Goal: Communication & Community: Answer question/provide support

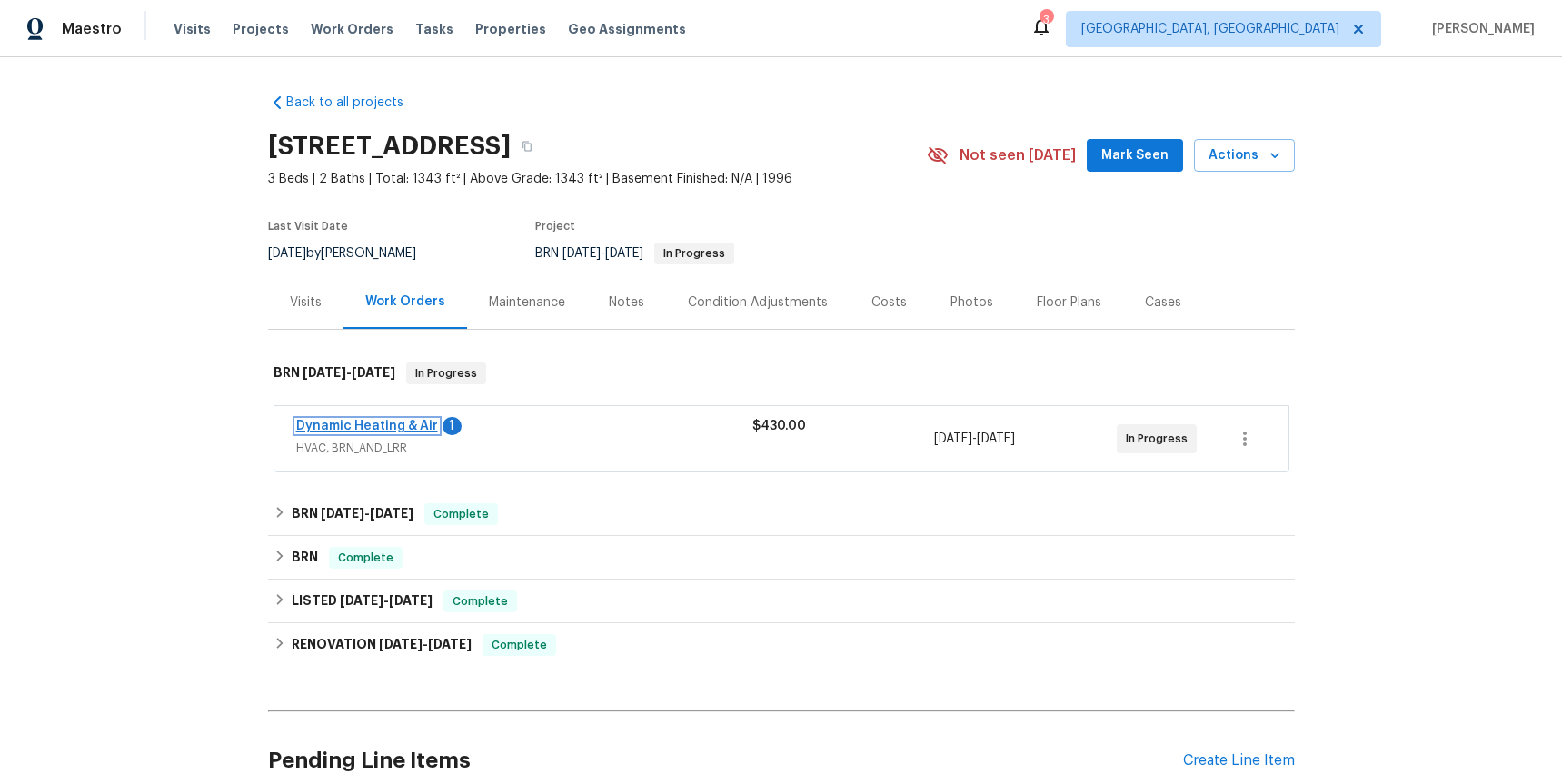
click at [352, 424] on link "Dynamic Heating & Air" at bounding box center [367, 426] width 142 height 13
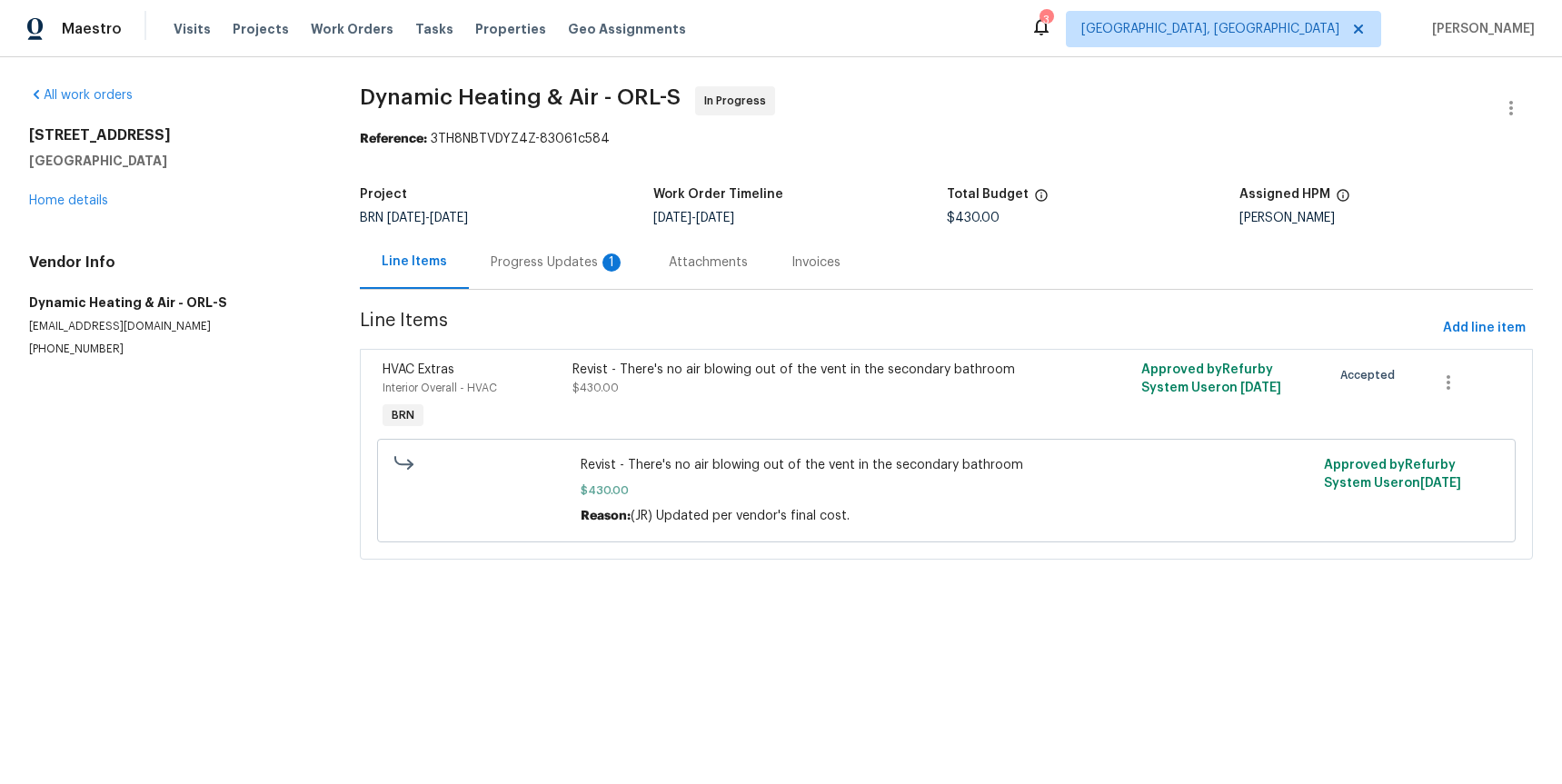
click at [579, 266] on div "Progress Updates 1" at bounding box center [558, 262] width 135 height 18
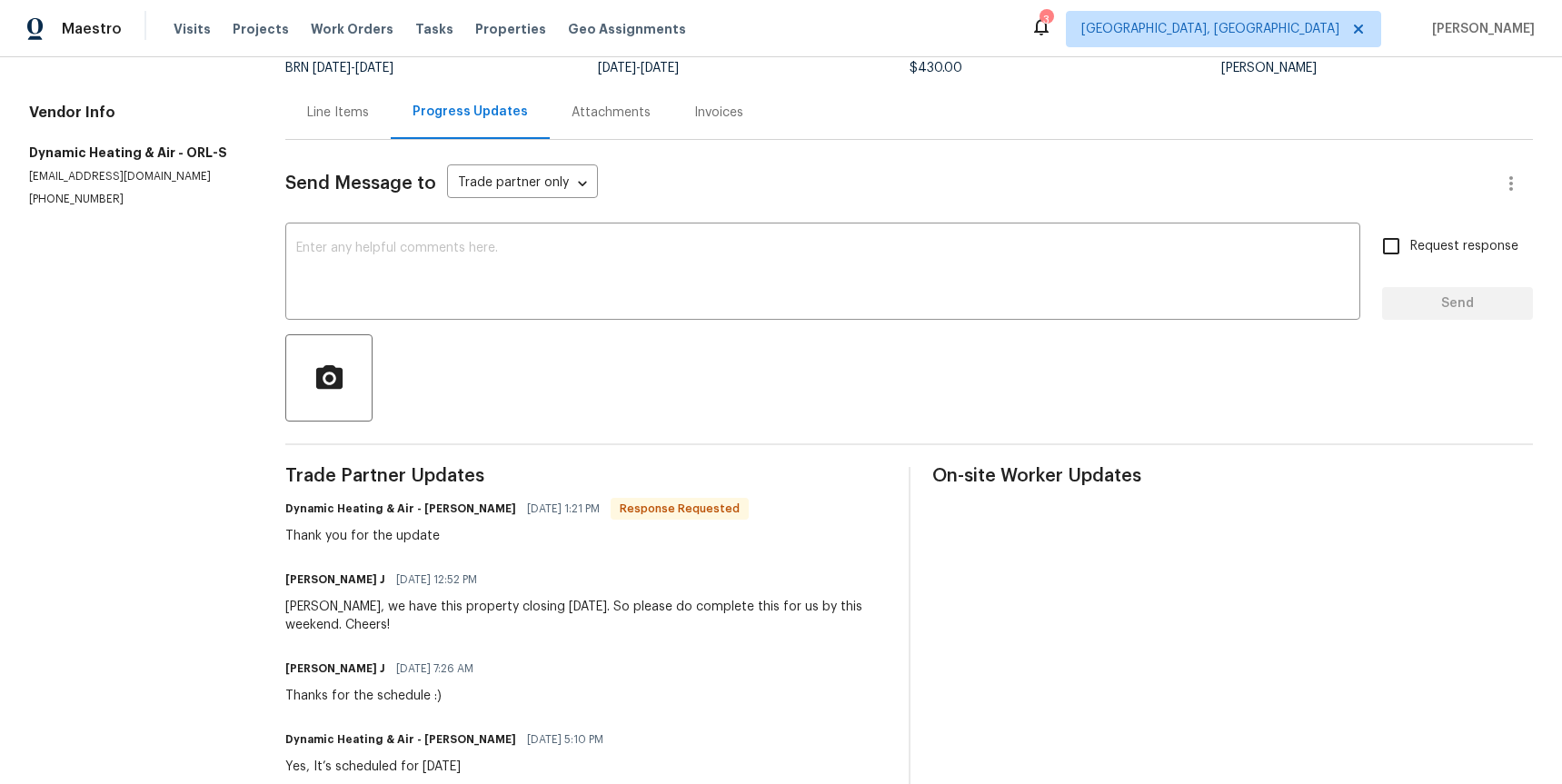
scroll to position [155, 0]
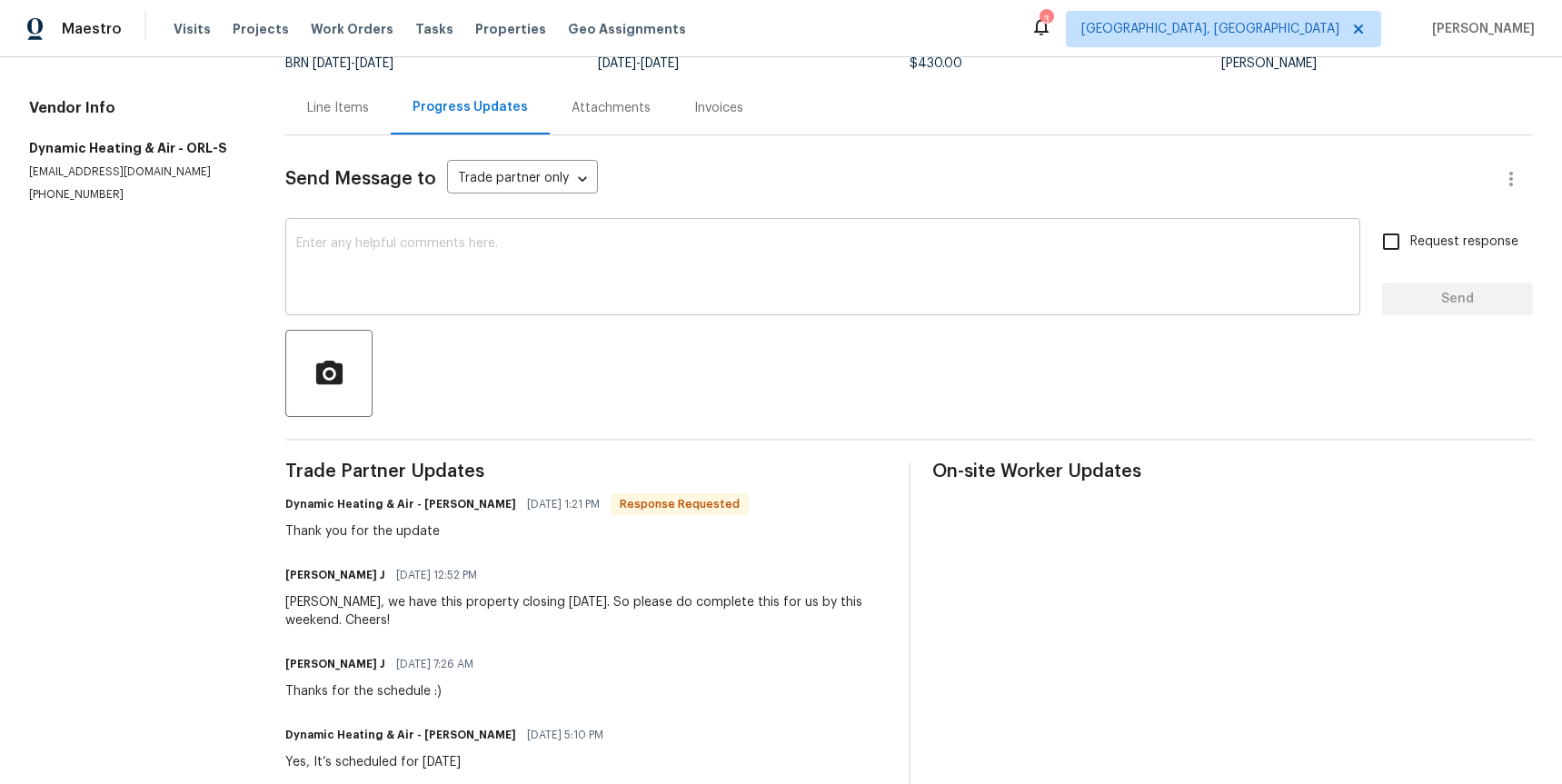
click at [366, 249] on textarea at bounding box center [822, 269] width 1053 height 64
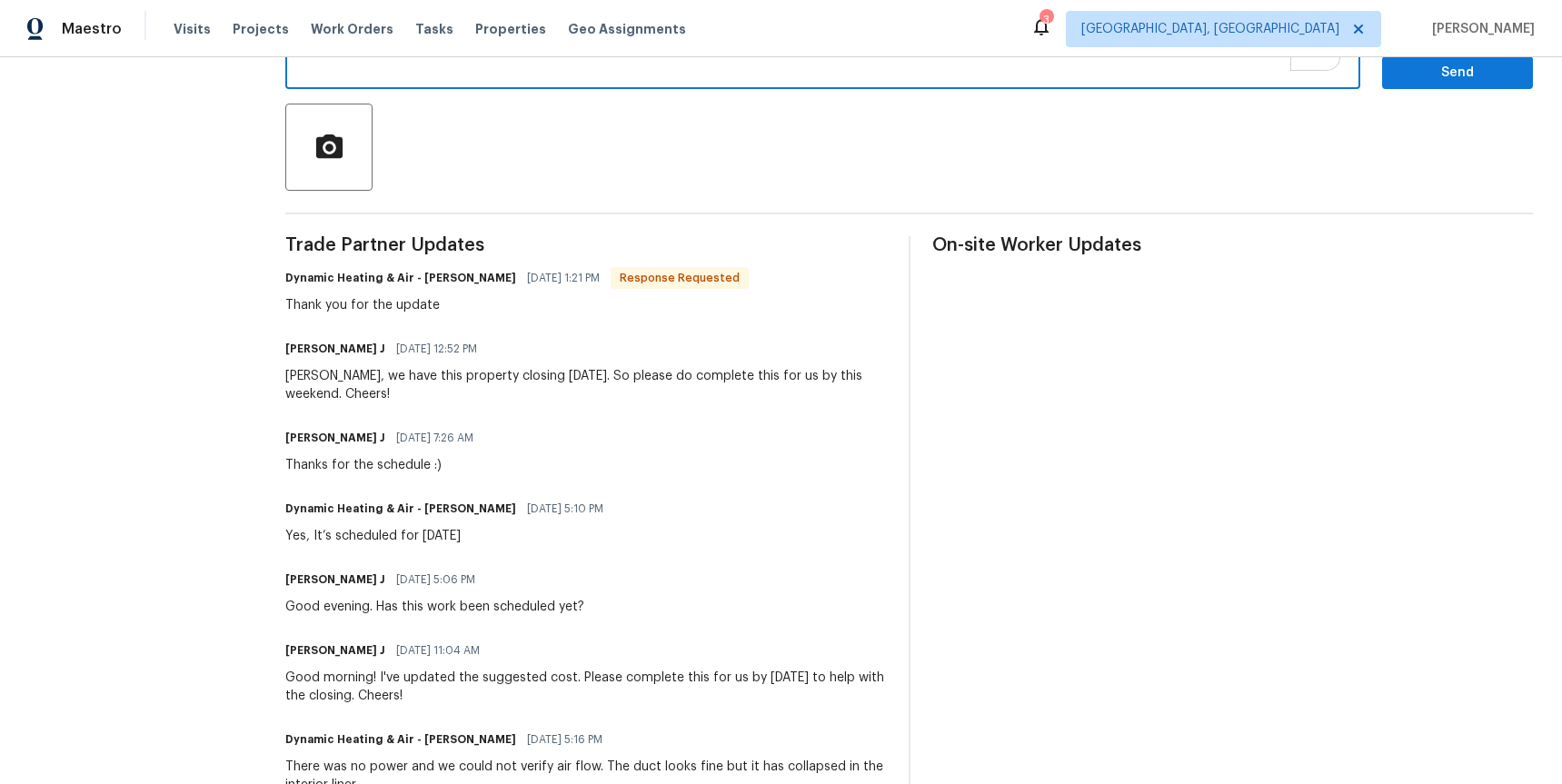
scroll to position [325, 0]
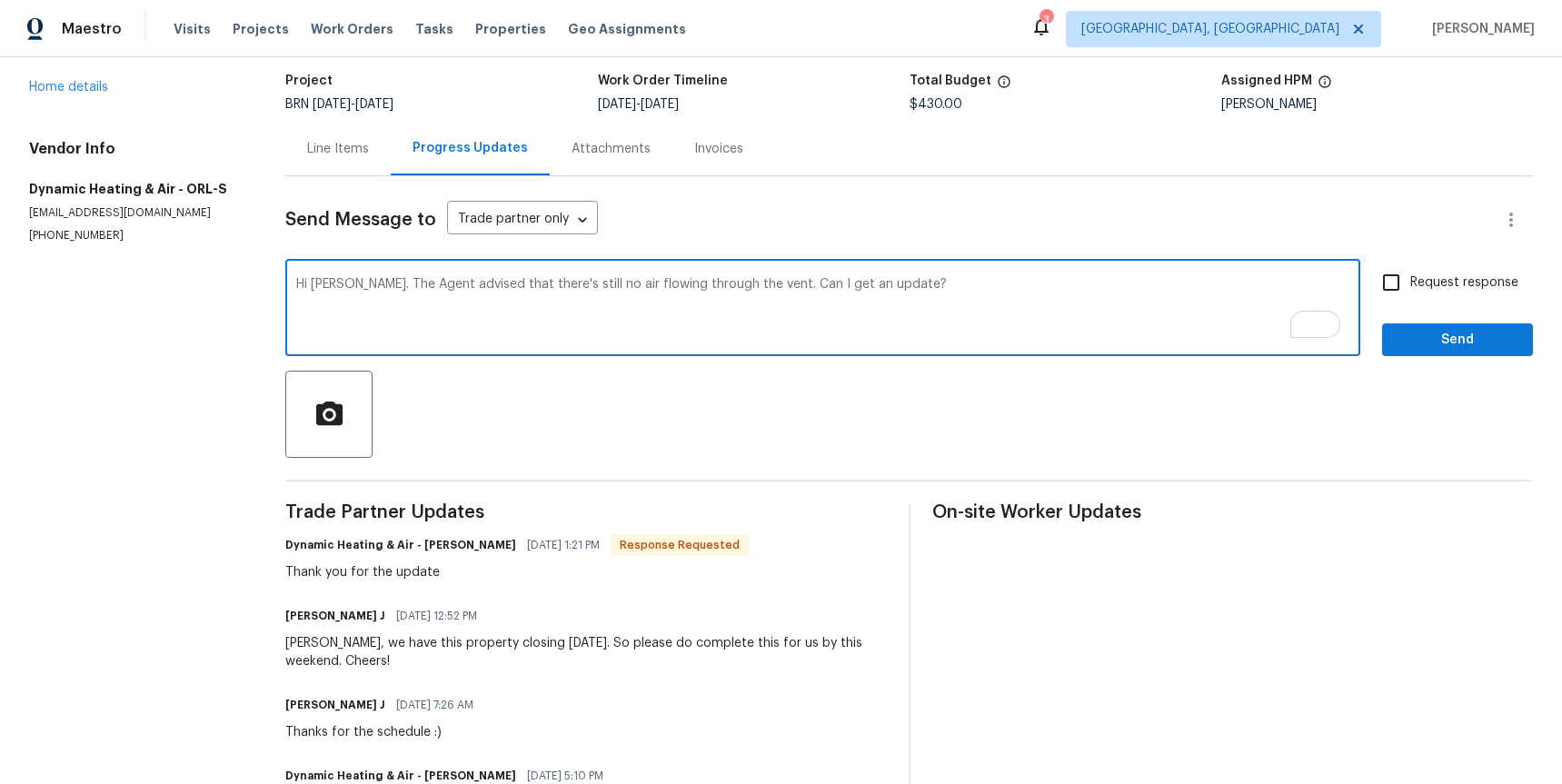
type textarea "Hi [PERSON_NAME]. The Agent advised that there's still no air flowing through t…"
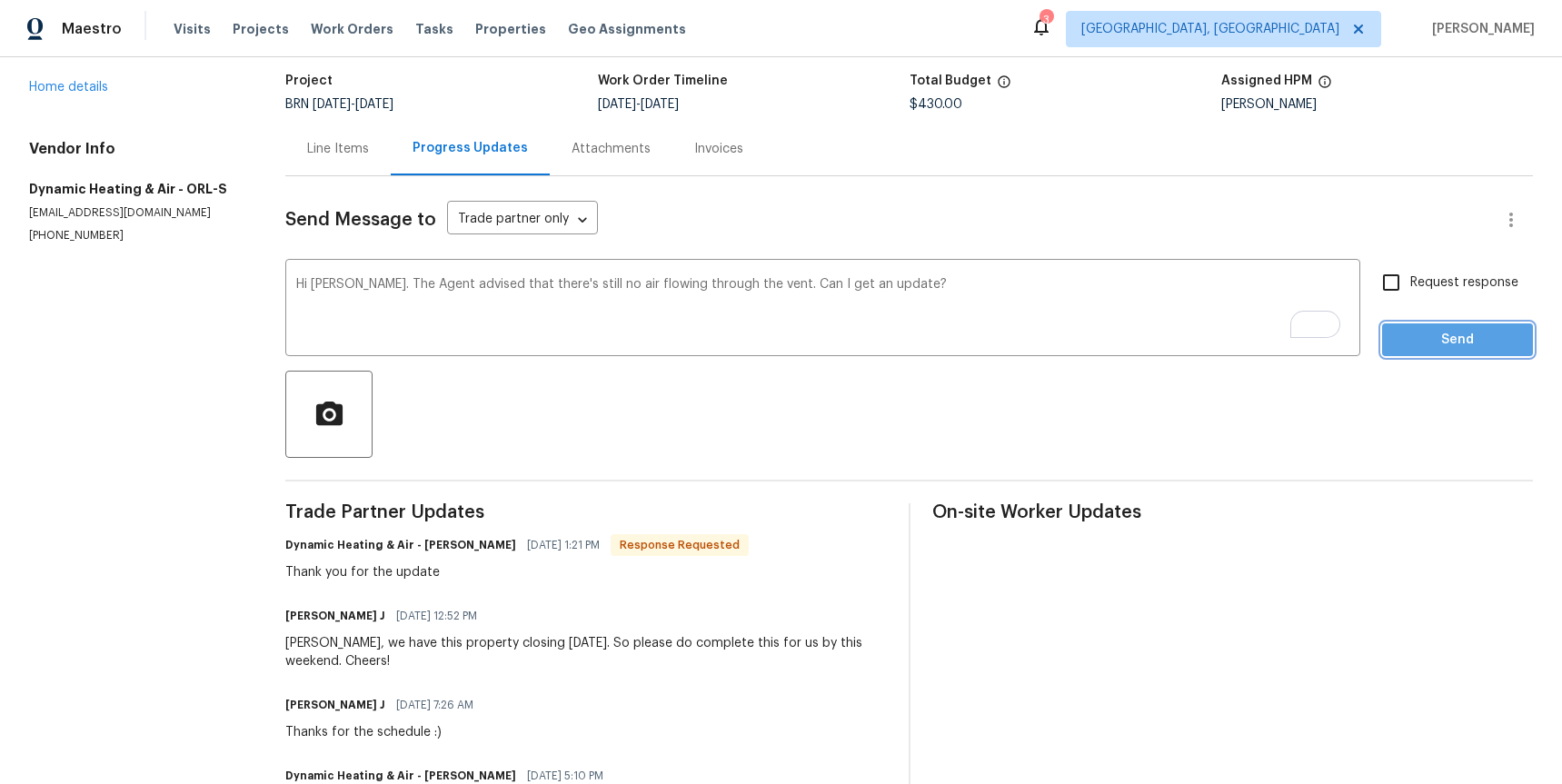
click at [1459, 342] on span "Send" at bounding box center [1458, 340] width 122 height 23
